Goal: Register for event/course

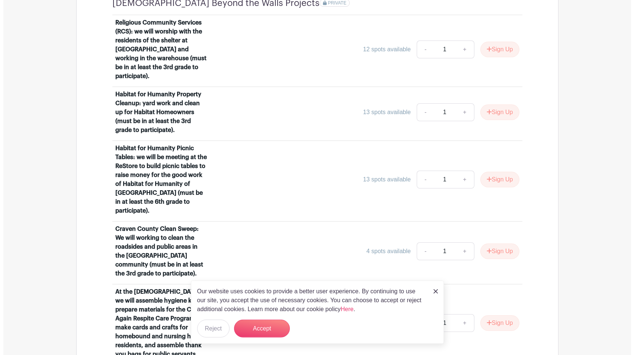
scroll to position [569, 0]
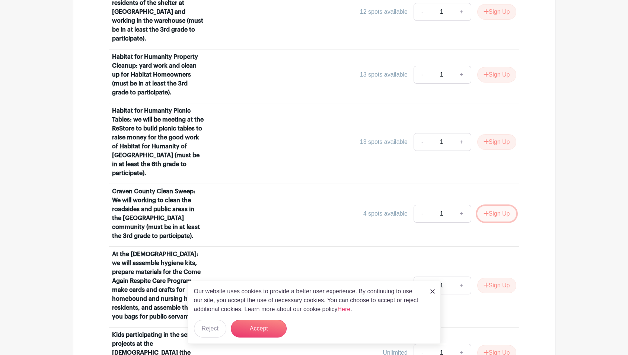
click at [496, 208] on button "Sign Up" at bounding box center [496, 214] width 39 height 16
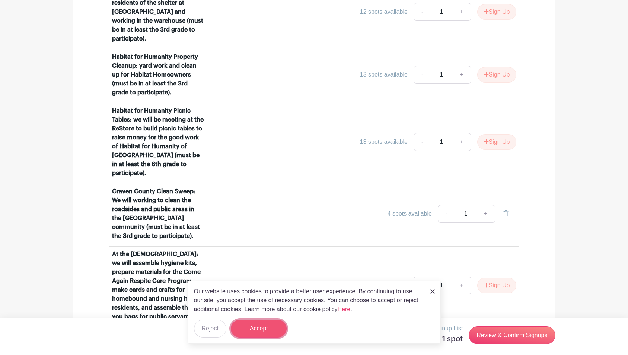
click at [279, 329] on button "Accept" at bounding box center [259, 329] width 56 height 18
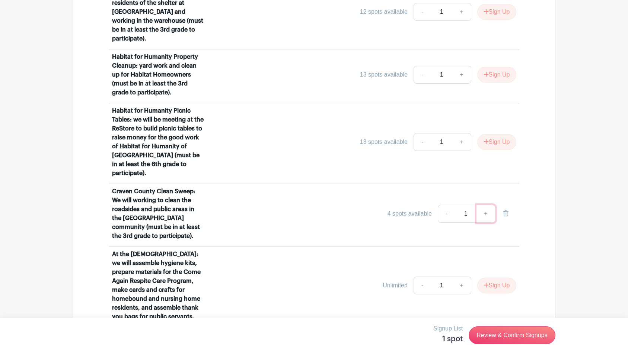
click at [485, 206] on link "+" at bounding box center [485, 214] width 19 height 18
type input "2"
click at [448, 205] on link "-" at bounding box center [445, 214] width 17 height 18
type input "1"
click at [500, 336] on link "Review & Confirm Signups" at bounding box center [511, 336] width 86 height 18
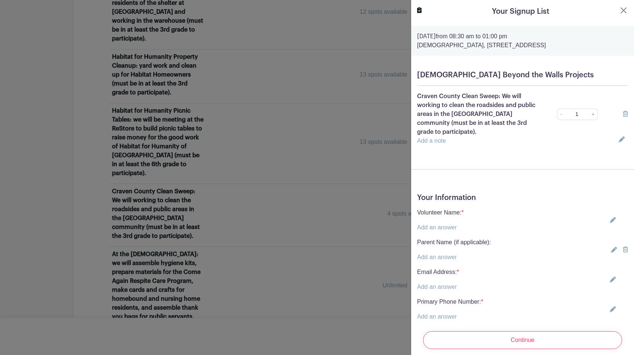
click at [473, 211] on div "Volunteer Name: * Add an answer" at bounding box center [522, 220] width 211 height 24
click at [445, 227] on link "Add an answer" at bounding box center [437, 227] width 40 height 6
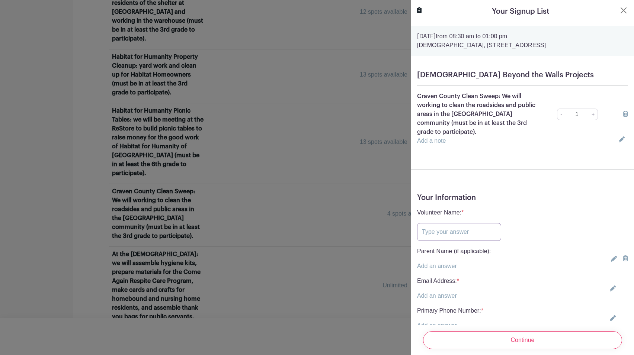
click at [440, 231] on input "text" at bounding box center [459, 232] width 84 height 18
type input "[PERSON_NAME]"
click at [427, 295] on link "Add an answer" at bounding box center [437, 296] width 40 height 6
click at [427, 302] on input "text" at bounding box center [459, 301] width 84 height 18
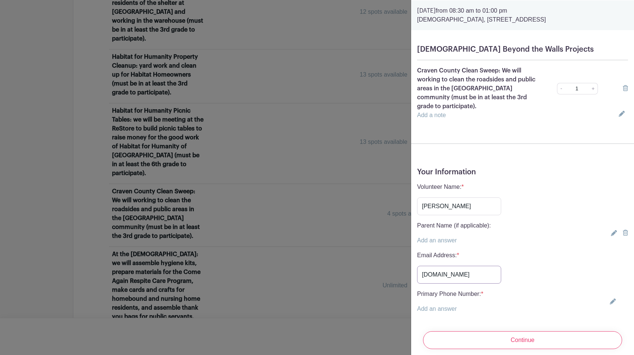
scroll to position [44, 0]
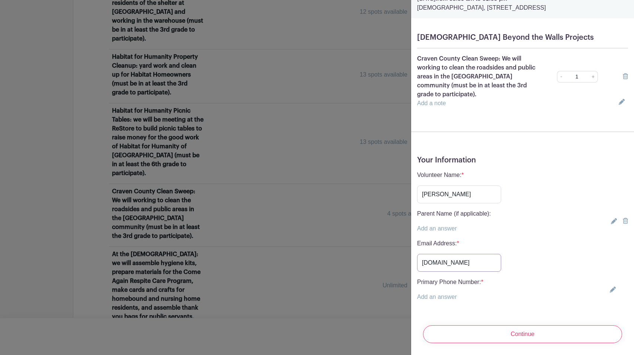
type input "[DOMAIN_NAME]"
click at [437, 294] on link "Add an answer" at bounding box center [437, 297] width 40 height 6
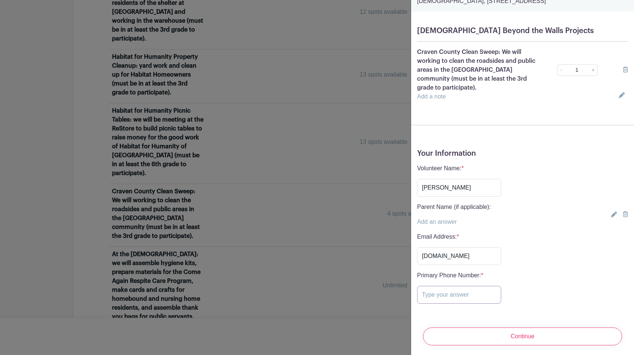
click at [427, 295] on input "text" at bounding box center [459, 295] width 84 height 18
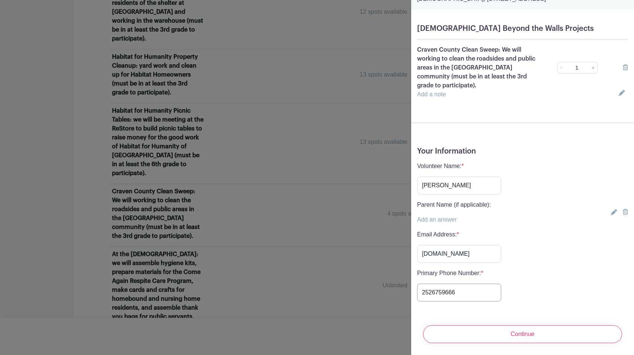
scroll to position [53, 0]
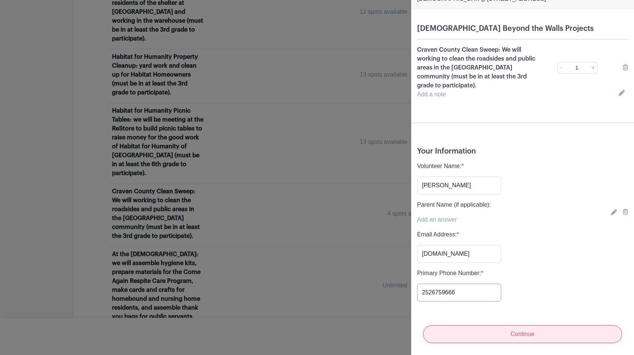
type input "2526759666"
click at [530, 328] on input "Continue" at bounding box center [522, 335] width 199 height 18
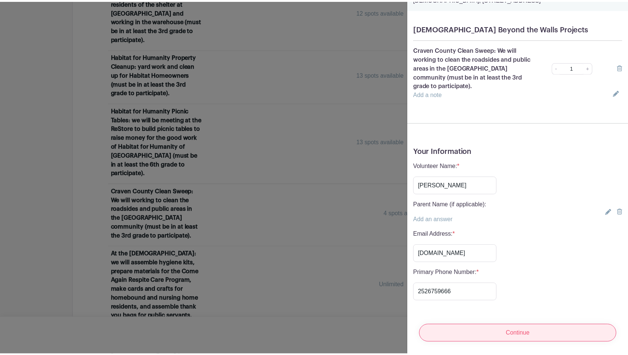
scroll to position [0, 0]
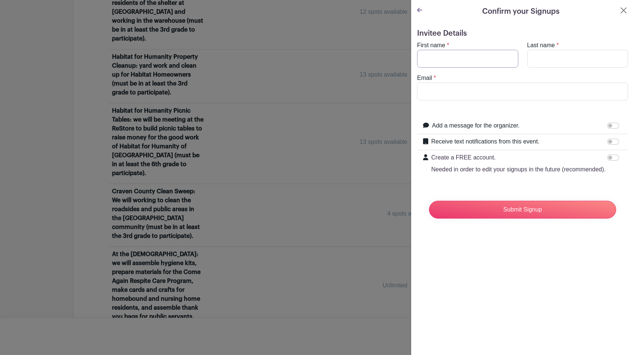
click at [440, 58] on input "First name" at bounding box center [467, 59] width 101 height 18
type input "[PERSON_NAME]"
type input "[GEOGRAPHIC_DATA]"
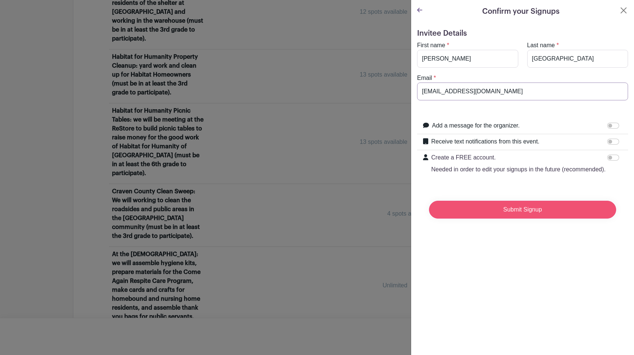
type input "[EMAIL_ADDRESS][DOMAIN_NAME]"
click at [518, 219] on input "Submit Signup" at bounding box center [522, 210] width 187 height 18
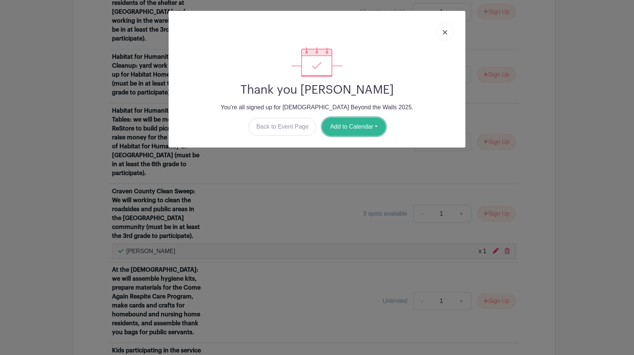
click at [359, 127] on button "Add to Calendar" at bounding box center [353, 127] width 63 height 18
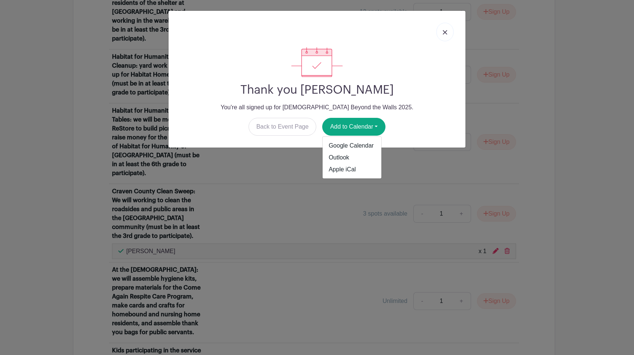
click at [509, 76] on div "Thank you [PERSON_NAME] You're all signed up for [DEMOGRAPHIC_DATA] Beyond the …" at bounding box center [317, 177] width 634 height 355
